Goal: Check status: Check status

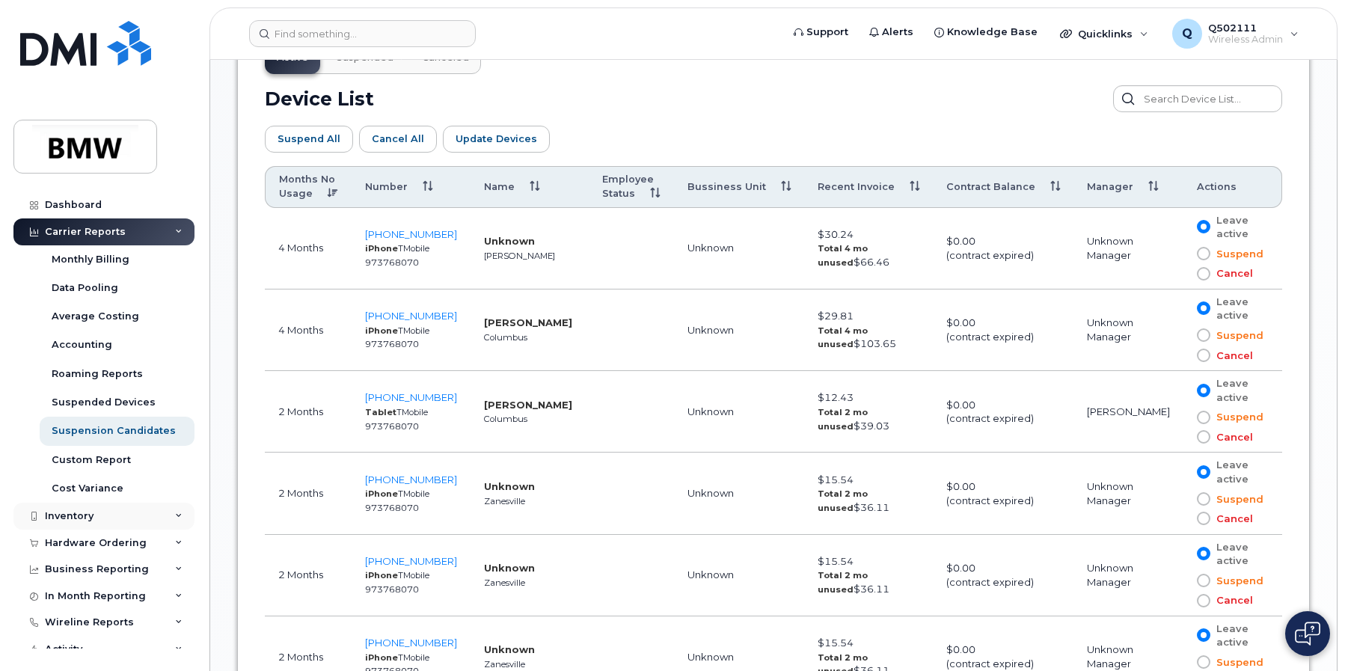
click at [105, 507] on div "Inventory" at bounding box center [103, 516] width 181 height 27
click at [104, 517] on div "Inventory" at bounding box center [103, 516] width 181 height 27
click at [107, 541] on div "Hardware Ordering" at bounding box center [96, 543] width 102 height 12
drag, startPoint x: 107, startPoint y: 541, endPoint x: 69, endPoint y: 565, distance: 45.0
click at [69, 564] on div "Overview" at bounding box center [76, 569] width 49 height 13
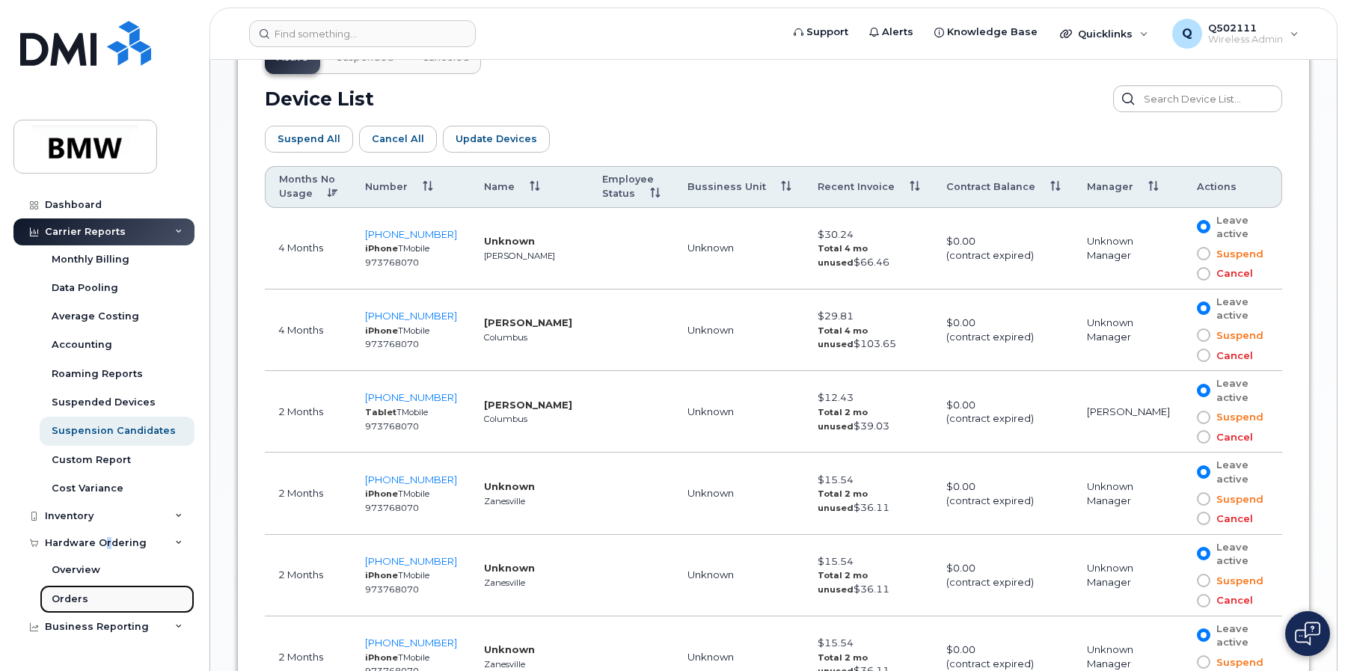
click at [70, 595] on div "Orders" at bounding box center [70, 598] width 37 height 13
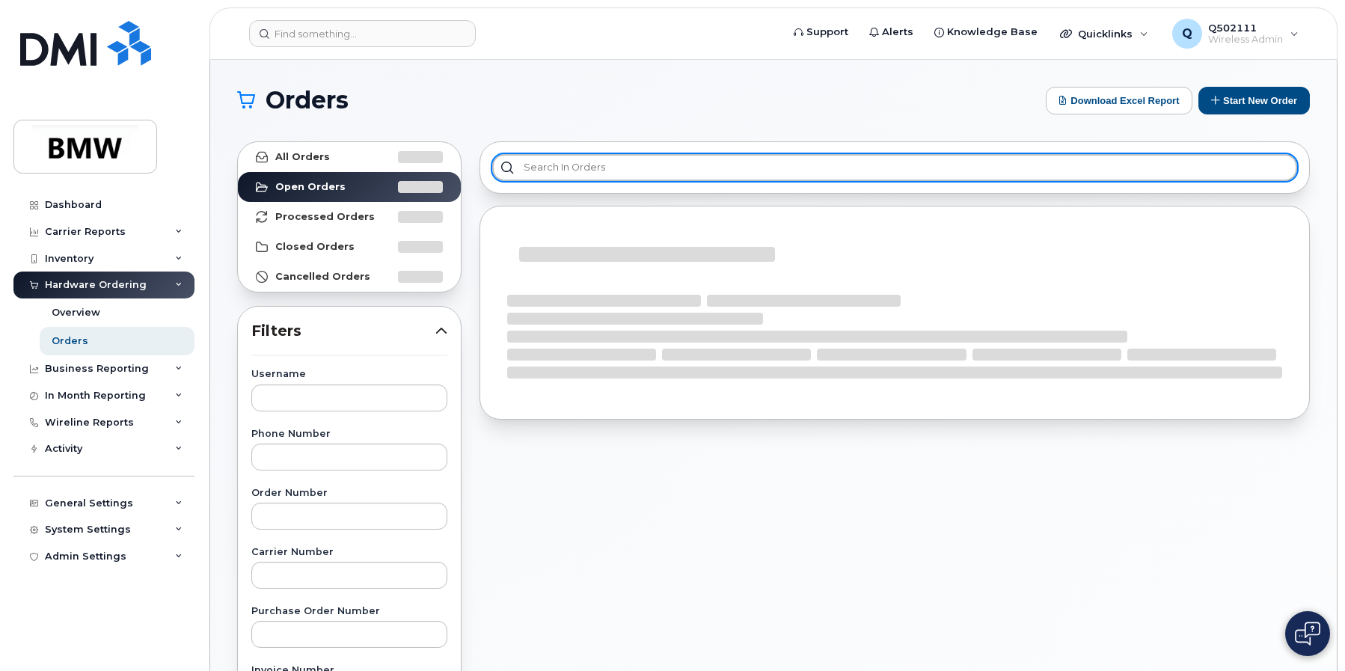
click at [546, 168] on input "text" at bounding box center [894, 167] width 805 height 27
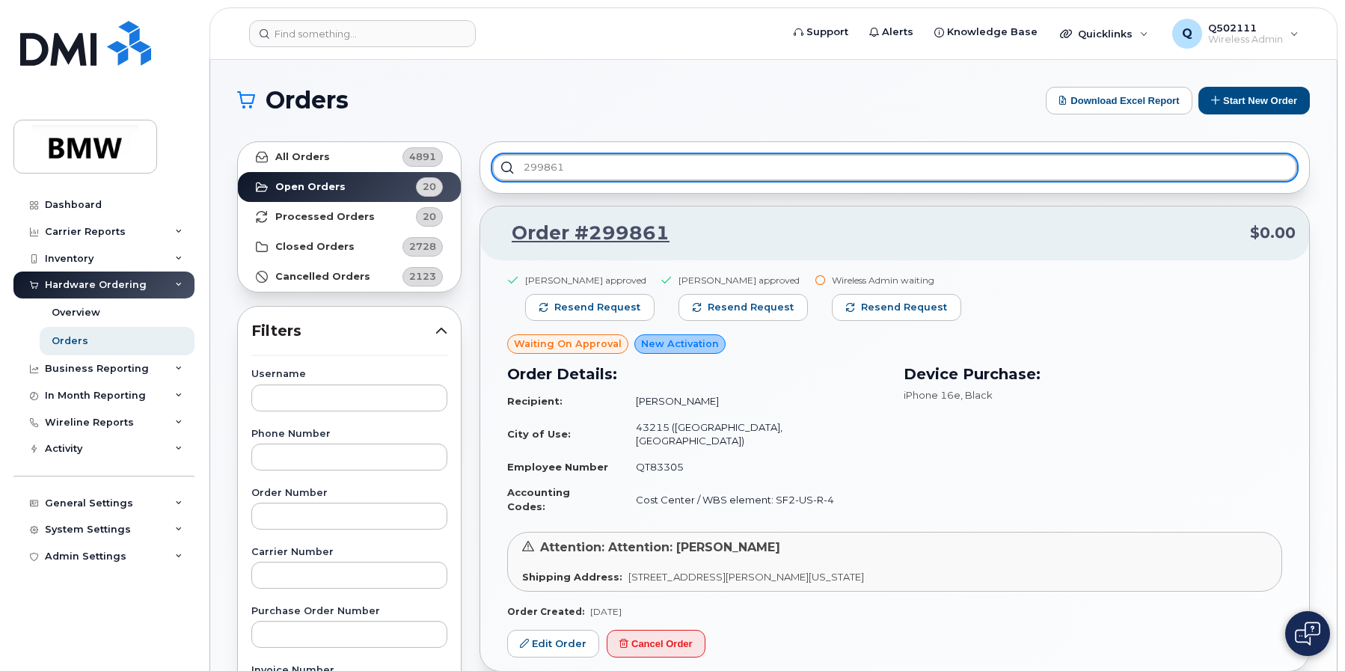
type input "299861"
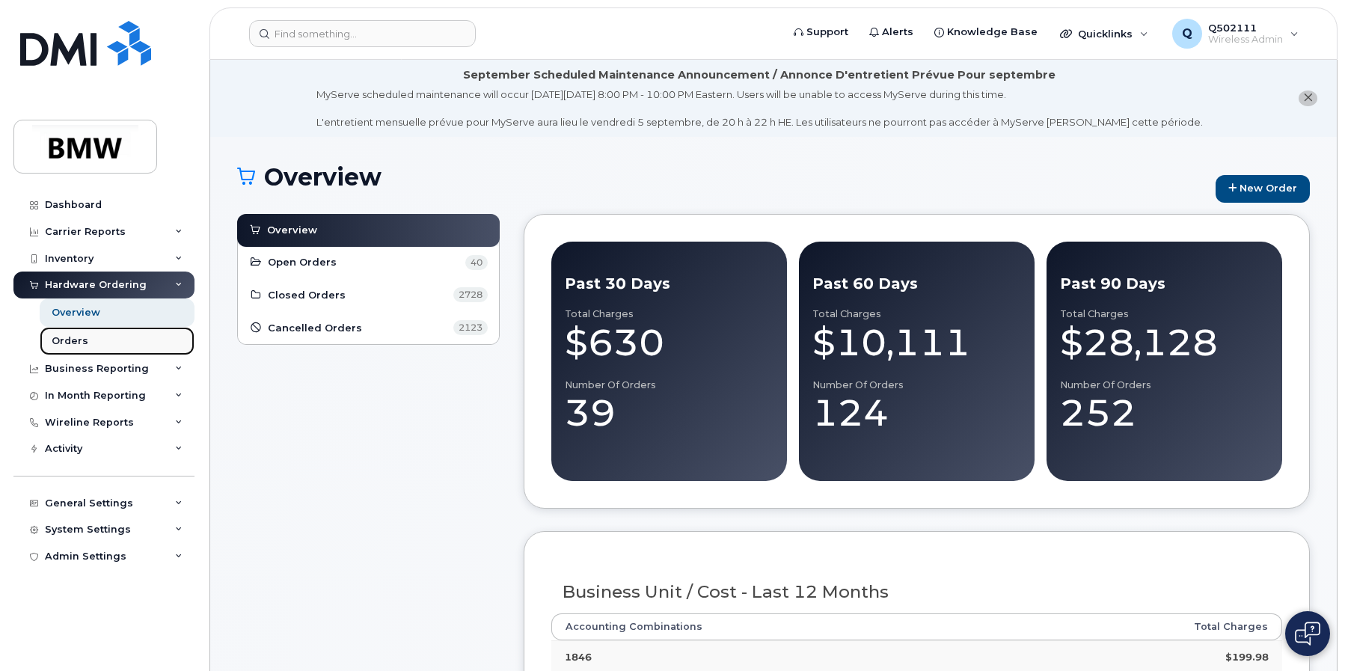
click at [79, 340] on div "Orders" at bounding box center [70, 340] width 37 height 13
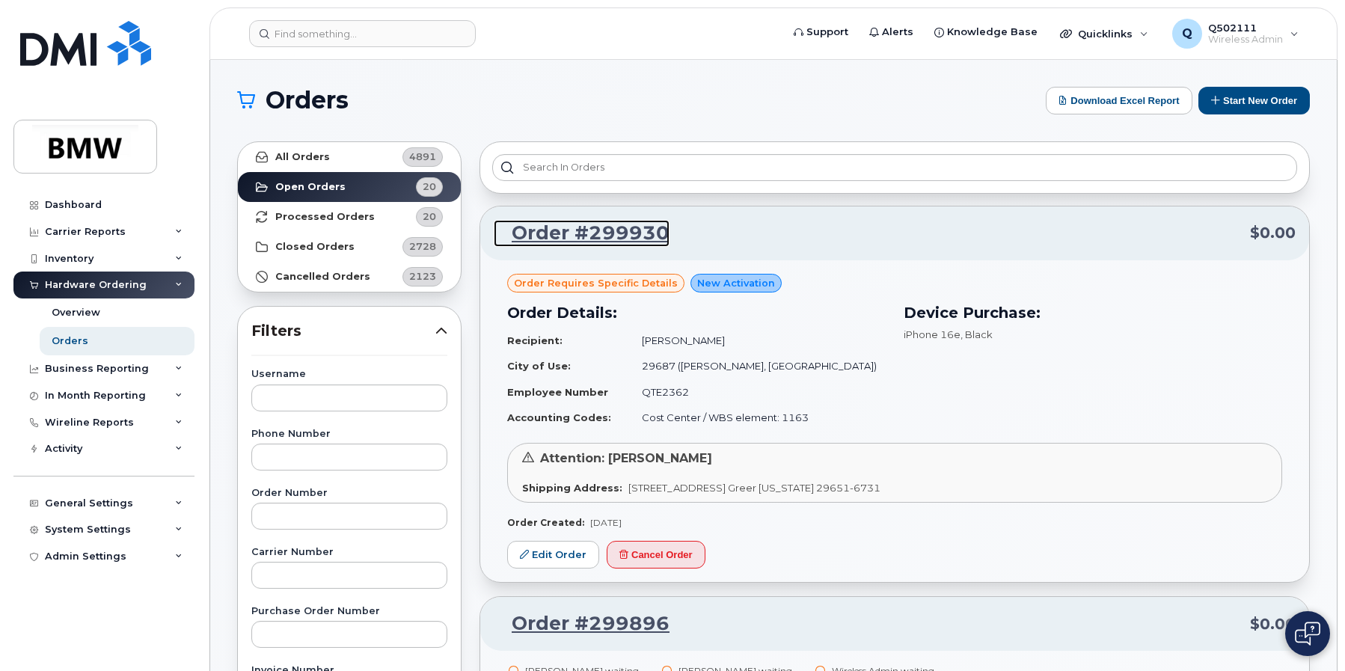
click at [549, 233] on link "Order #299930" at bounding box center [582, 233] width 176 height 27
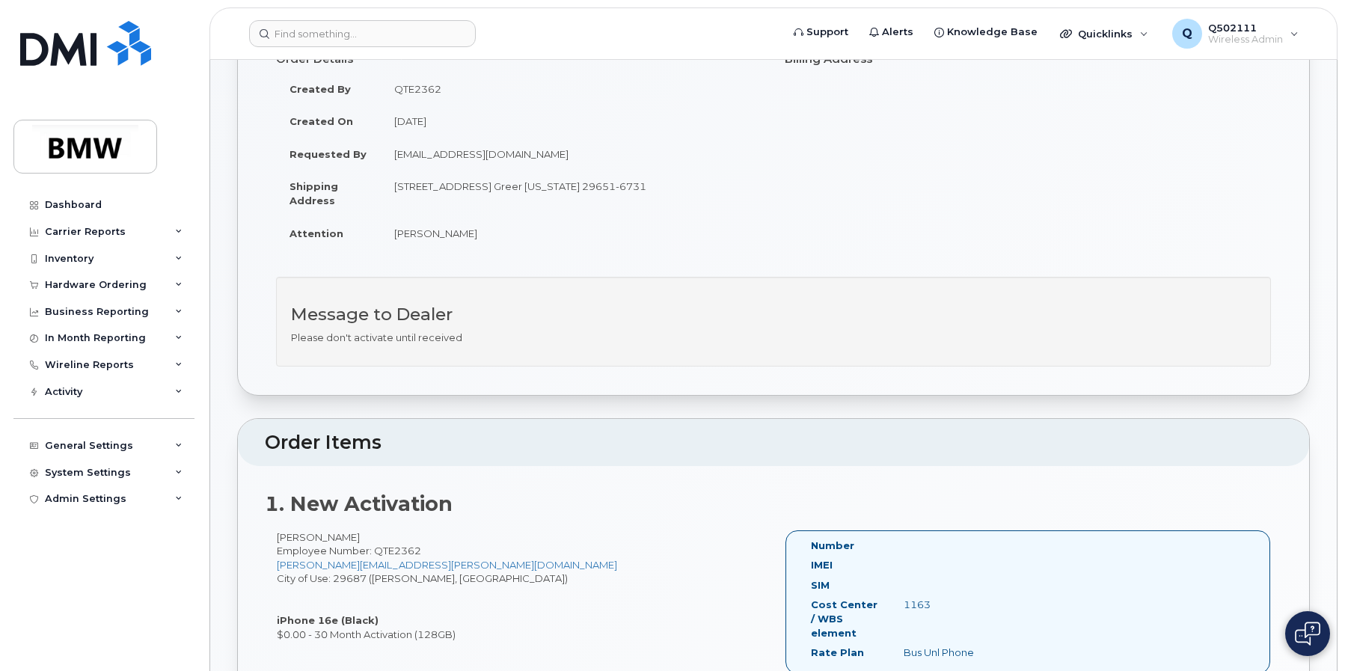
scroll to position [374, 0]
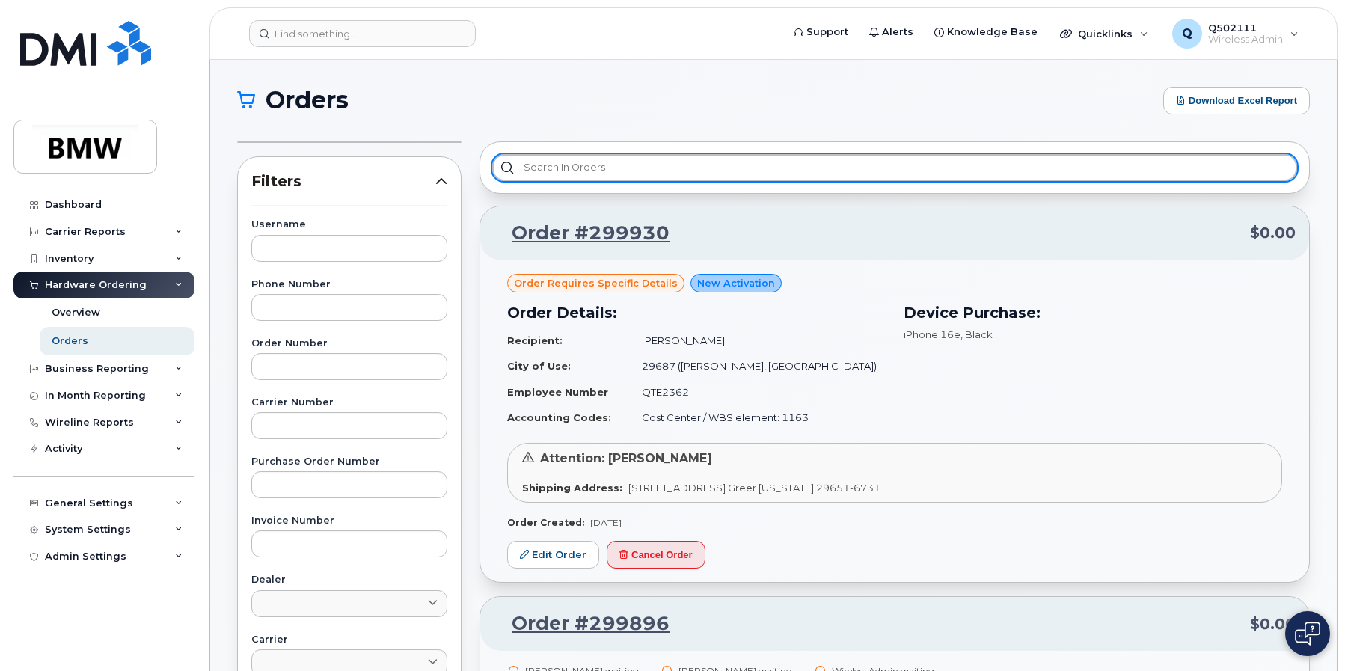
click at [606, 161] on input "text" at bounding box center [894, 167] width 805 height 27
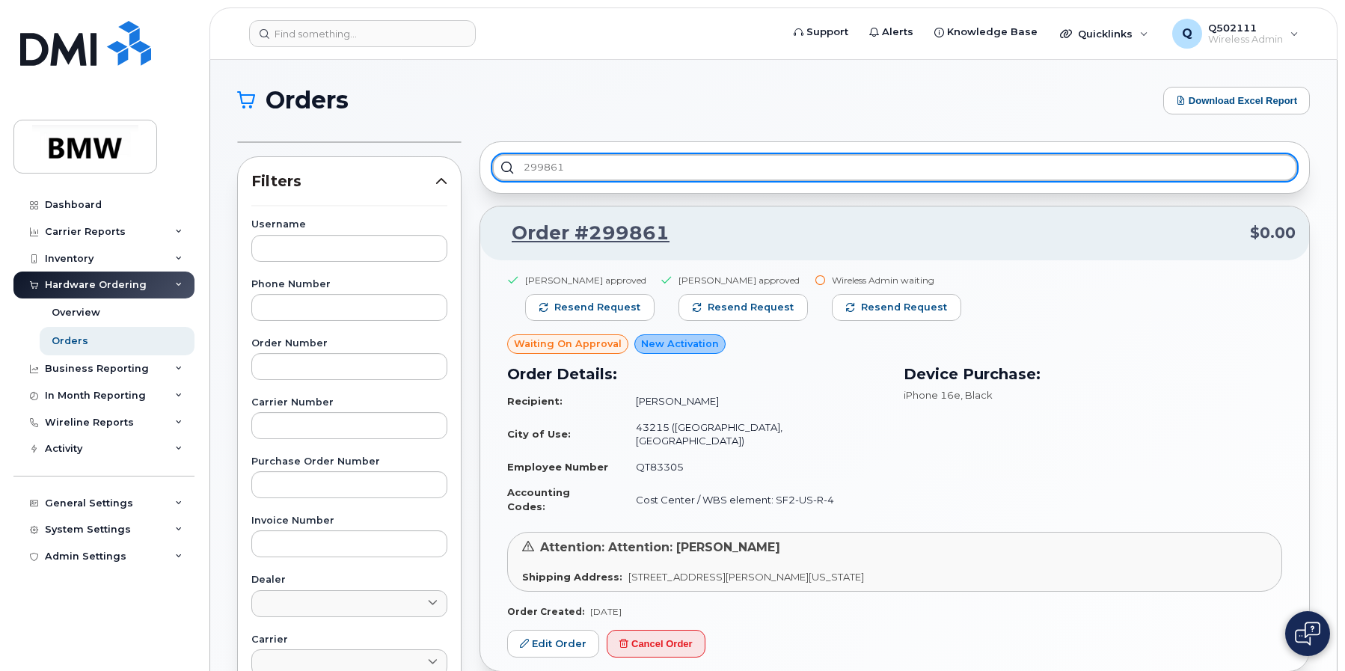
type input "299861"
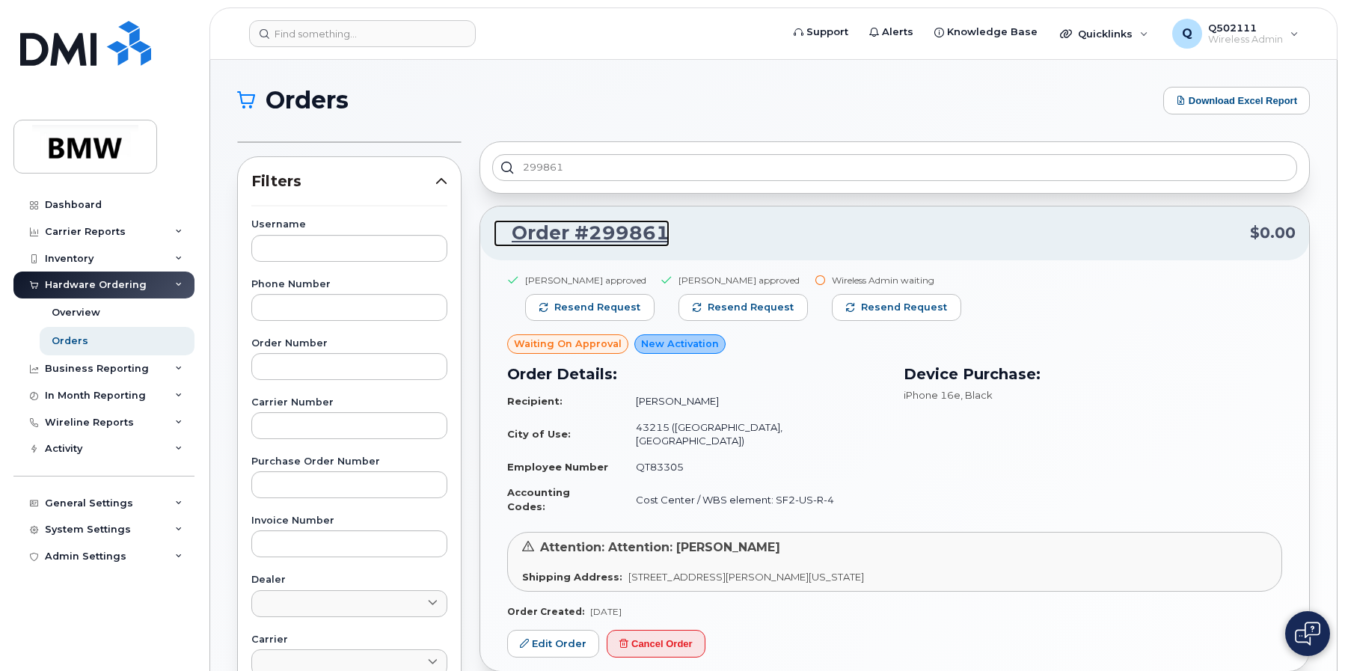
click at [607, 237] on link "Order #299861" at bounding box center [582, 233] width 176 height 27
